Goal: Transaction & Acquisition: Purchase product/service

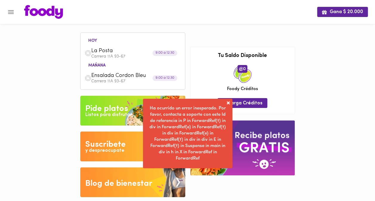
click at [228, 102] on span at bounding box center [228, 103] width 6 height 6
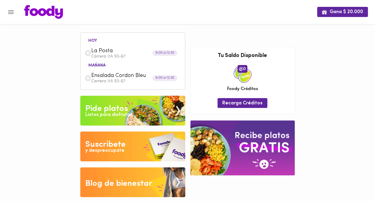
click at [114, 52] on span "La Posta" at bounding box center [125, 51] width 69 height 7
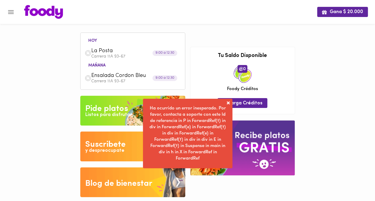
click at [231, 104] on div "Ha ocurrido un error inesperado. Por favor, contacta a soporte con este Id de r…" at bounding box center [187, 133] width 89 height 69
click at [228, 103] on span at bounding box center [228, 103] width 6 height 6
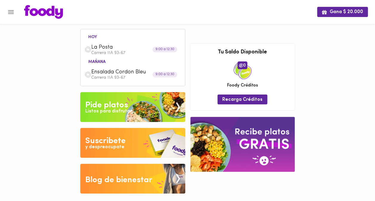
scroll to position [5, 0]
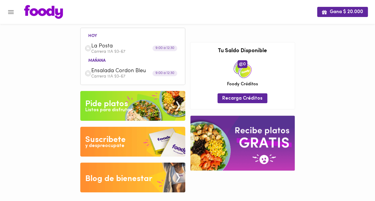
click at [257, 125] on img at bounding box center [242, 143] width 104 height 55
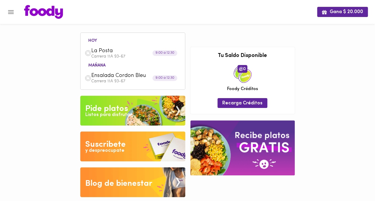
scroll to position [5, 0]
